Goal: Find specific page/section: Find specific page/section

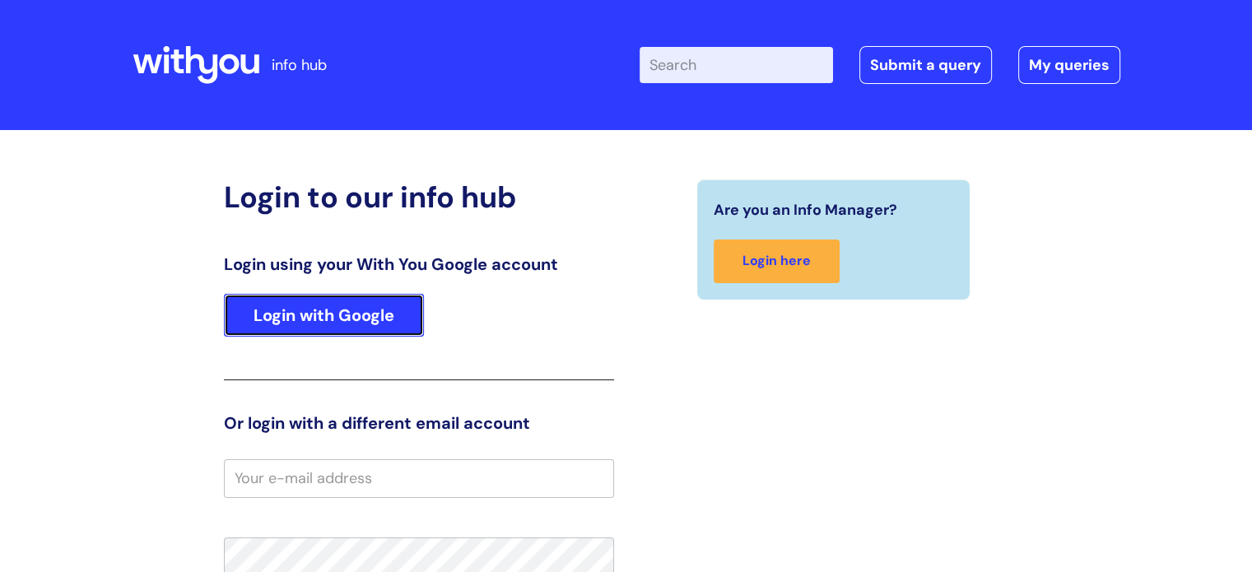
click at [331, 296] on link "Login with Google" at bounding box center [324, 315] width 200 height 43
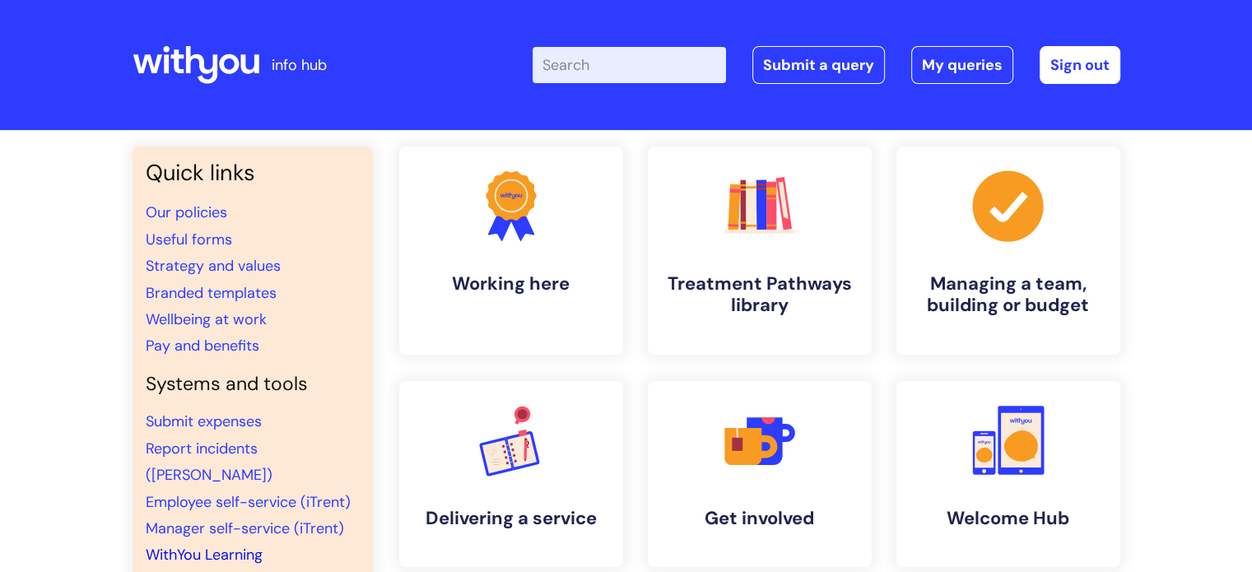
click at [230, 545] on link "WithYou Learning" at bounding box center [204, 555] width 117 height 20
click at [191, 489] on li "Employee self-service (iTrent)" at bounding box center [253, 502] width 214 height 26
click at [193, 492] on link "Employee self-service (iTrent)" at bounding box center [248, 502] width 205 height 20
